Goal: Find specific page/section: Find specific page/section

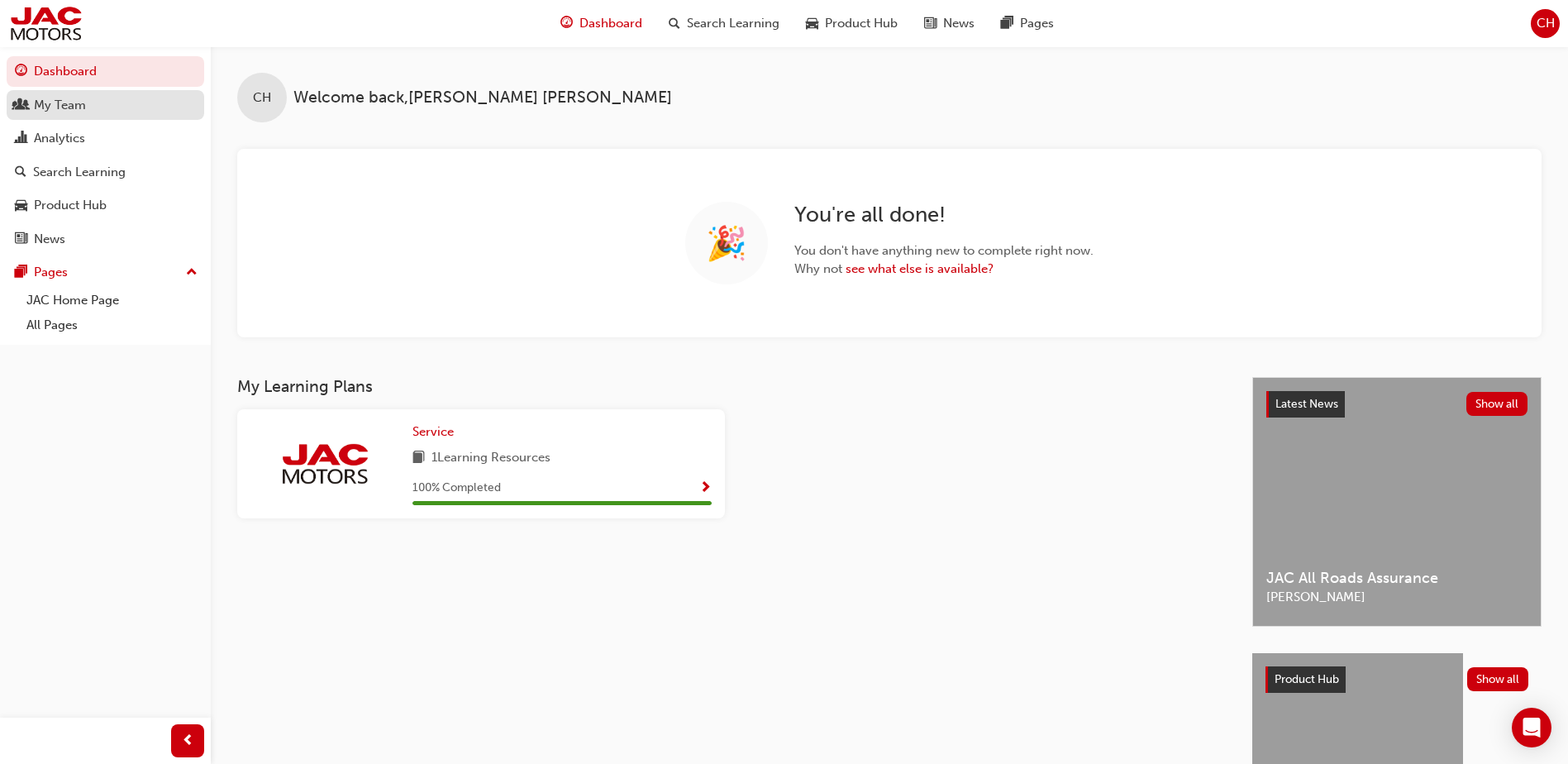
click at [97, 112] on div "My Team" at bounding box center [106, 106] width 181 height 21
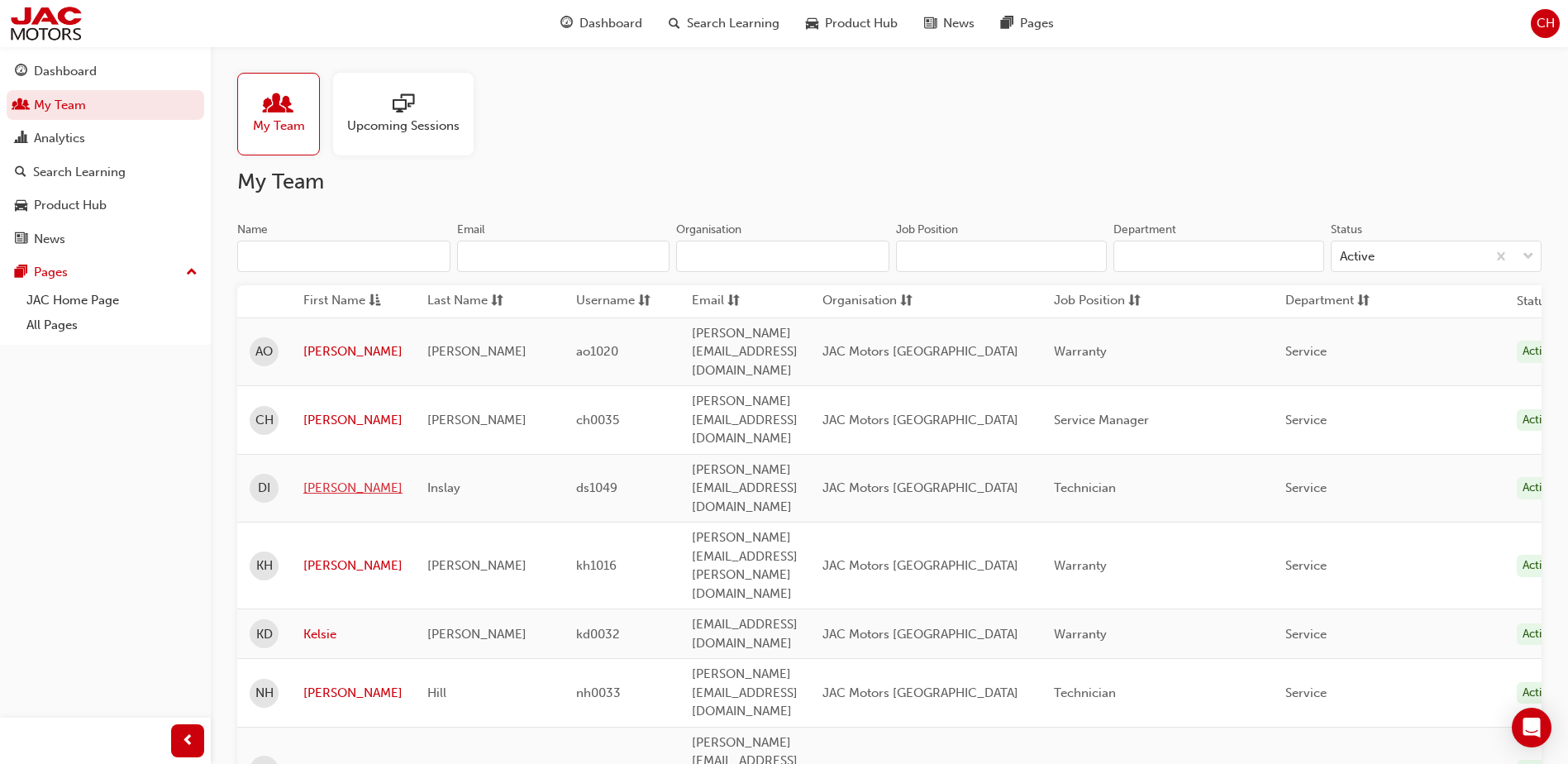
click at [319, 478] on link "[PERSON_NAME]" at bounding box center [353, 488] width 99 height 19
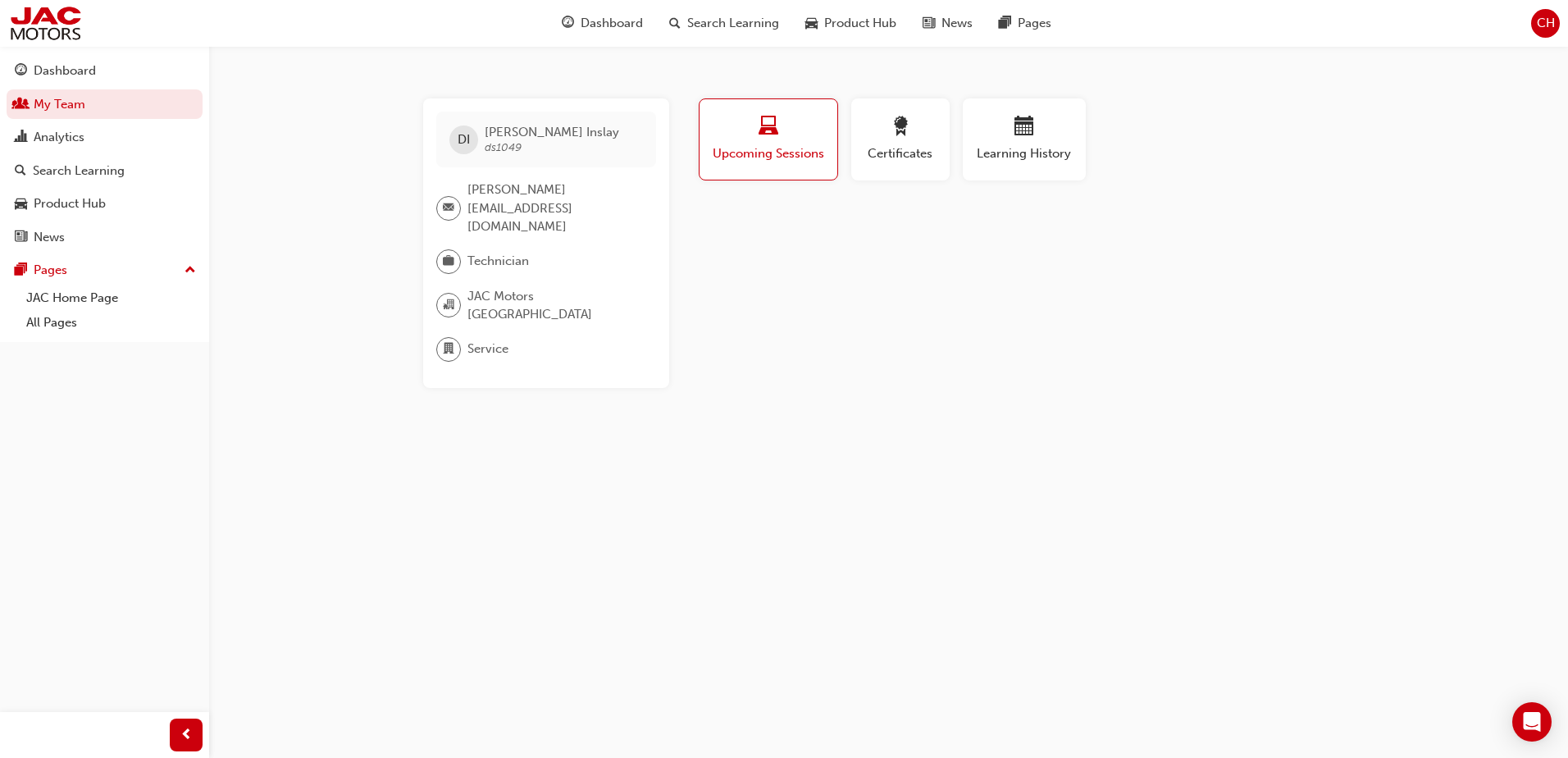
click at [508, 167] on div "DI [PERSON_NAME] ds1049" at bounding box center [546, 139] width 220 height 56
click at [508, 150] on span "ds1049" at bounding box center [503, 146] width 37 height 14
click at [496, 205] on span "[PERSON_NAME][EMAIL_ADDRESS][DOMAIN_NAME]" at bounding box center [554, 208] width 175 height 56
click at [491, 249] on div "Technician" at bounding box center [539, 261] width 207 height 25
click at [489, 287] on span "JAC Motors [GEOGRAPHIC_DATA]" at bounding box center [554, 306] width 175 height 37
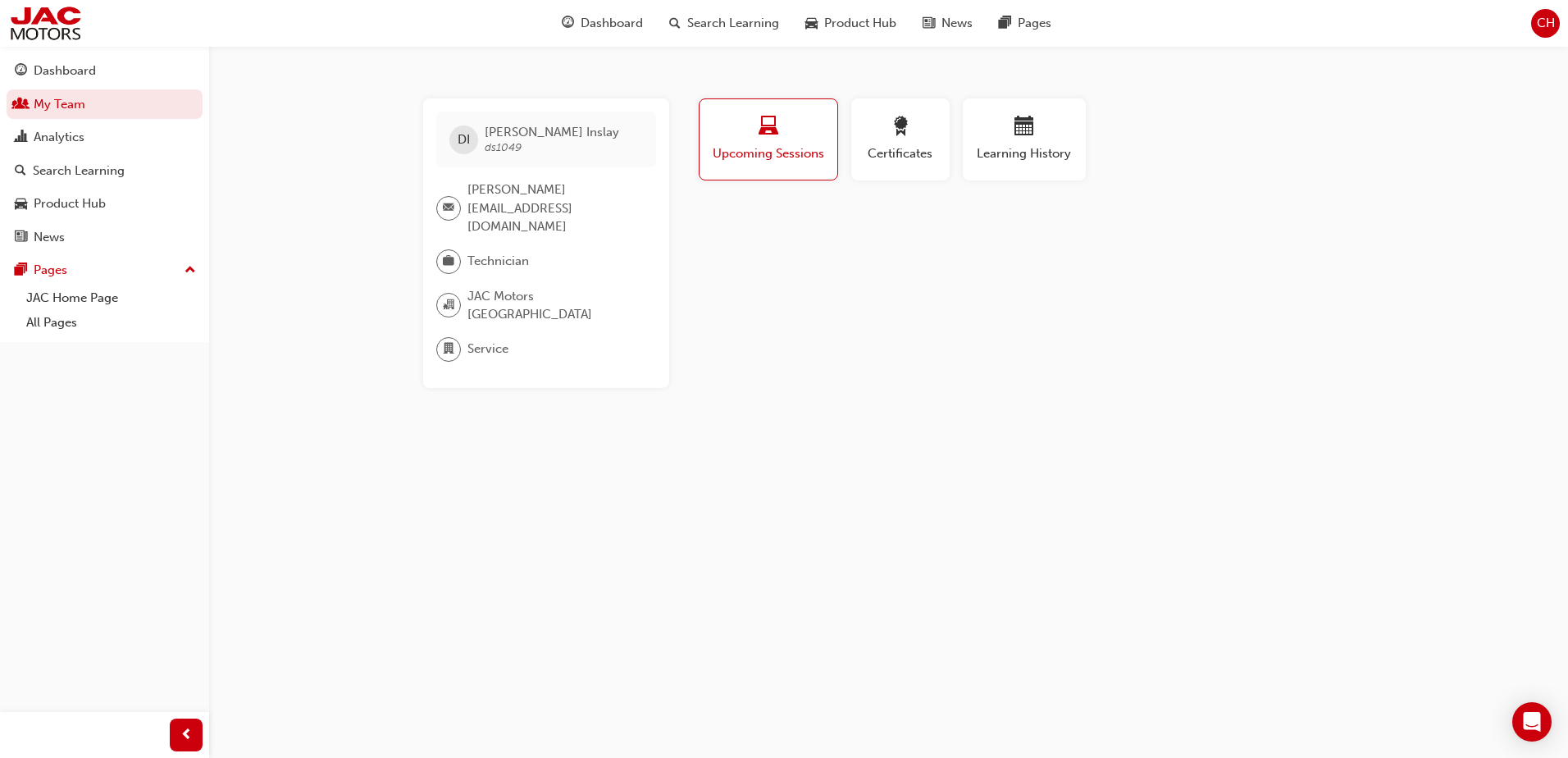
click at [489, 337] on div "Service" at bounding box center [539, 349] width 207 height 25
click at [489, 339] on span "Service" at bounding box center [487, 348] width 41 height 19
click at [636, 28] on span "Dashboard" at bounding box center [611, 23] width 62 height 19
